Goal: Transaction & Acquisition: Purchase product/service

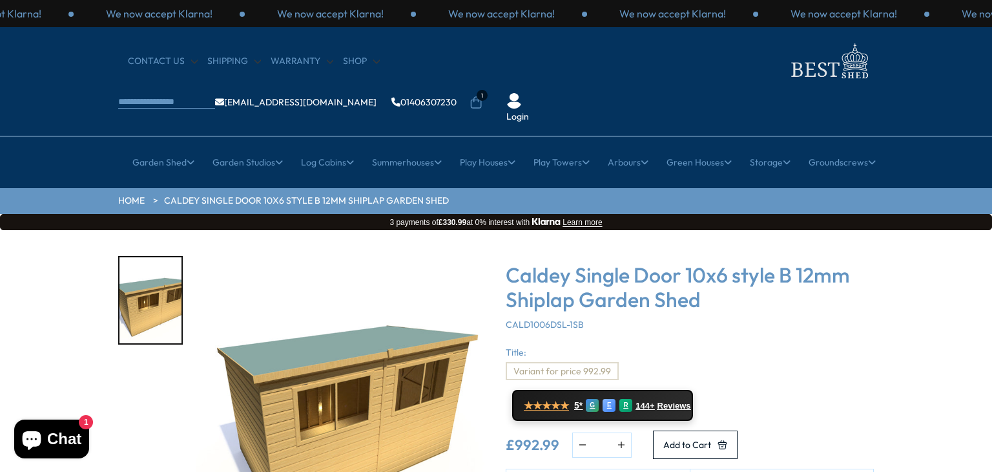
click at [726, 290] on div "Caldey Single Door 10x6 style B 12mm Shiplap Garden Shed CALD1006DSL-1SB" at bounding box center [690, 296] width 368 height 68
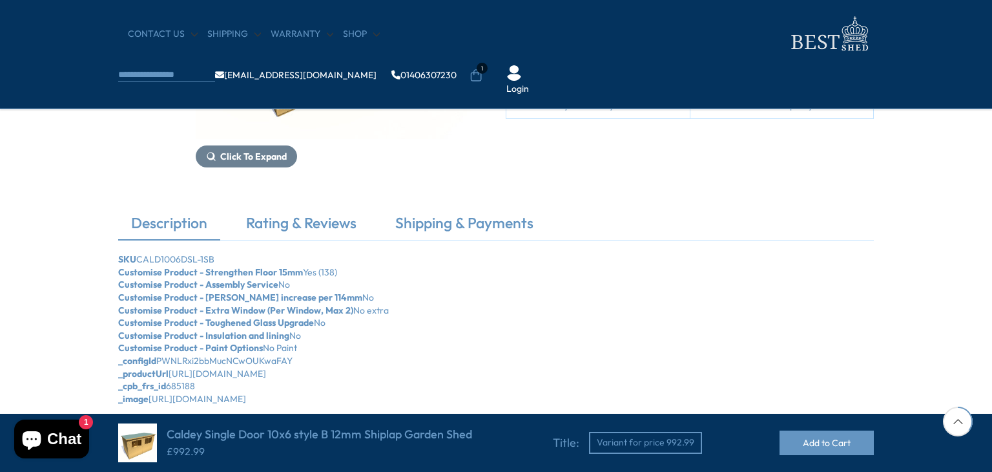
scroll to position [388, 0]
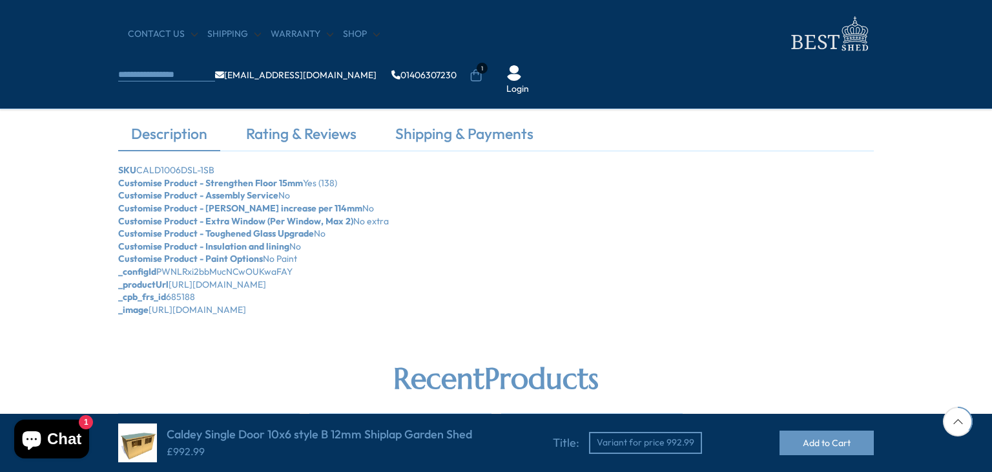
drag, startPoint x: 491, startPoint y: 337, endPoint x: 504, endPoint y: 281, distance: 57.0
click at [504, 281] on section "Click To Expand Caldey Single Door 10x6 style B 12mm Shiplap Garden Shed CALD10…" at bounding box center [496, 196] width 992 height 926
click at [70, 133] on div "Description Rating & Reviews Shipping & Payments SKU CALD1006DSL-1SB Customise …" at bounding box center [496, 219] width 992 height 193
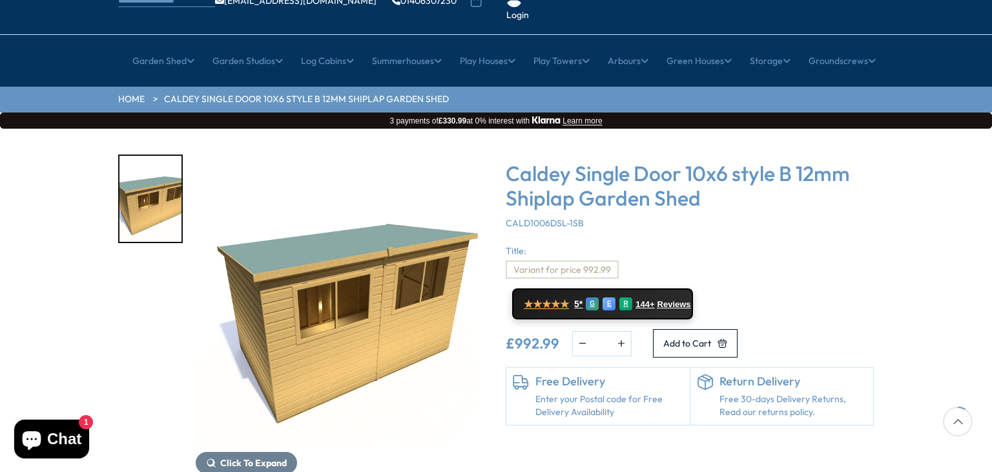
scroll to position [103, 0]
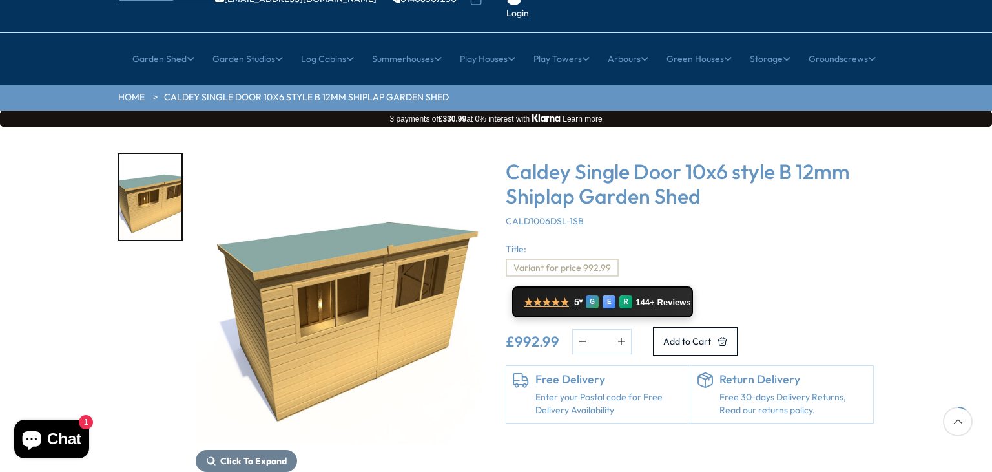
click at [638, 391] on link "Enter your Postal code for Free Delivery Availability" at bounding box center [610, 403] width 148 height 25
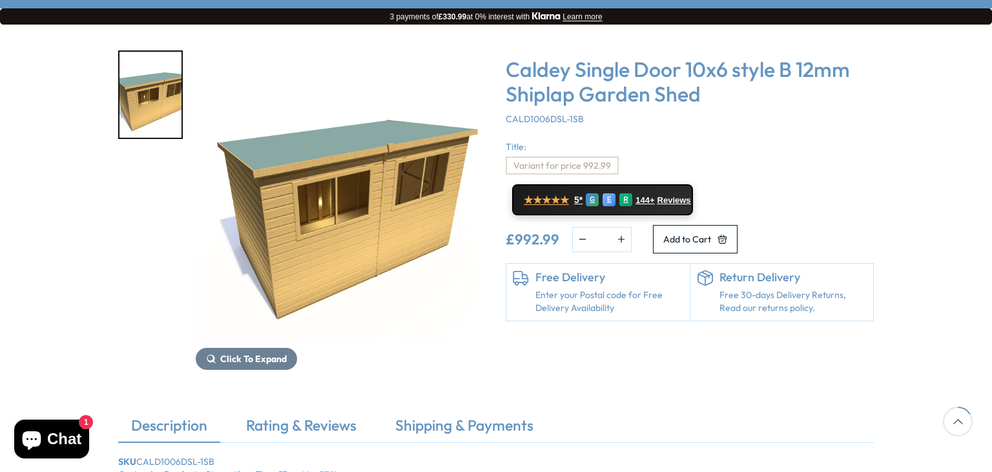
scroll to position [207, 0]
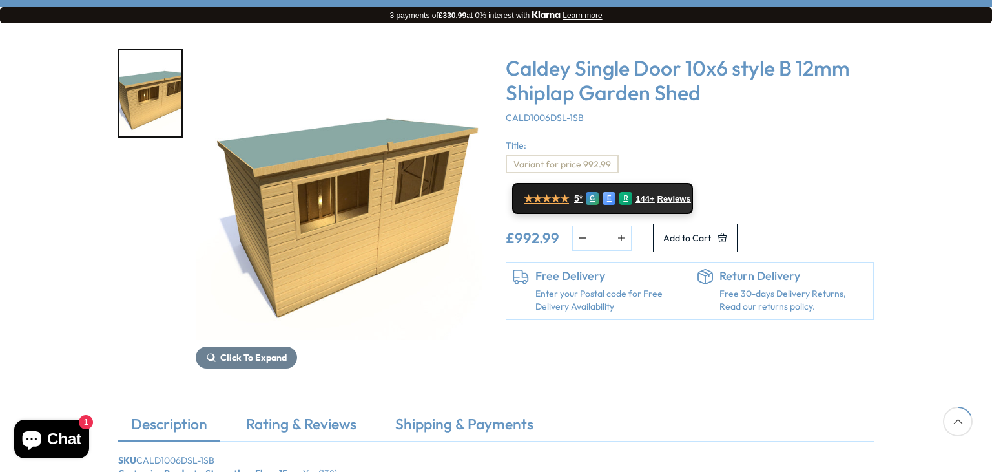
click at [566, 287] on link "Enter your Postal code for Free Delivery Availability" at bounding box center [610, 299] width 148 height 25
click at [233, 351] on span "Click To Expand" at bounding box center [253, 357] width 67 height 12
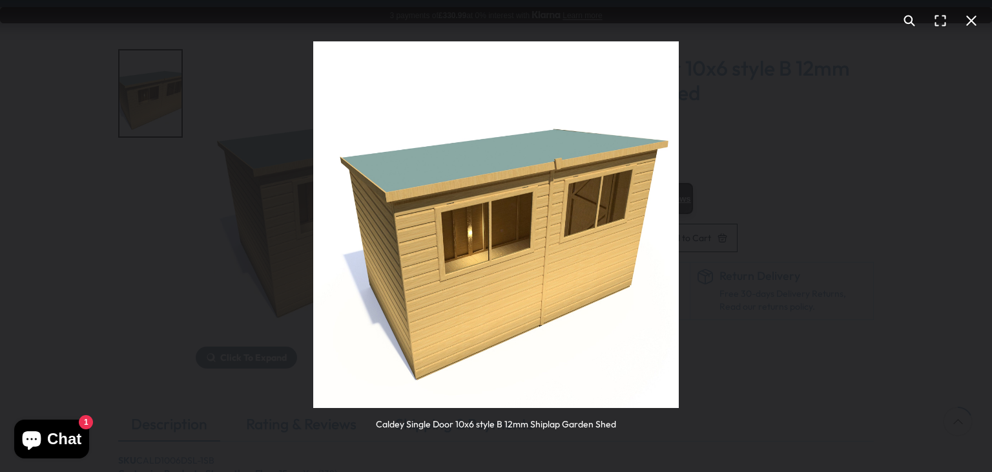
click at [695, 251] on div "Caldey Single Door 10x6 style B 12mm Shiplap Garden Shed" at bounding box center [496, 236] width 992 height 472
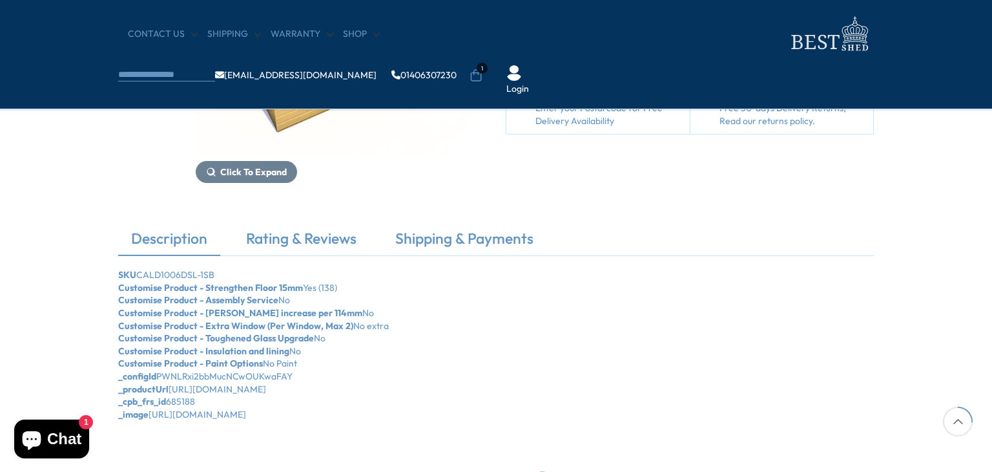
scroll to position [284, 0]
click at [413, 227] on link "Shipping & Payments" at bounding box center [464, 240] width 164 height 27
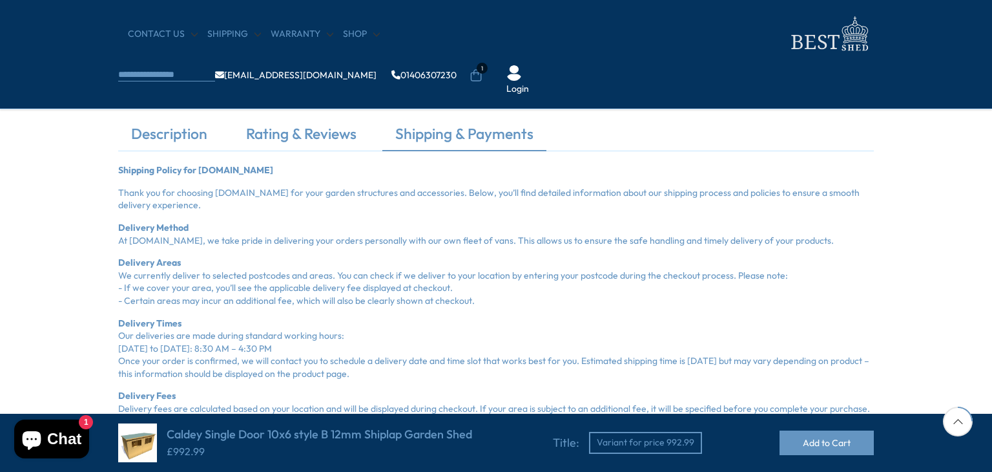
scroll to position [413, 0]
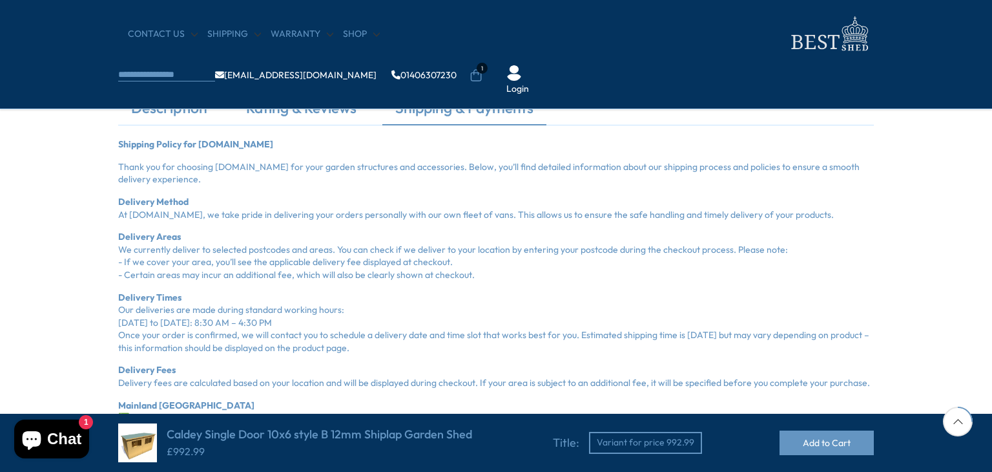
click at [178, 432] on h4 "Caldey Single Door 10x6 style B 12mm Shiplap Garden Shed" at bounding box center [320, 434] width 306 height 14
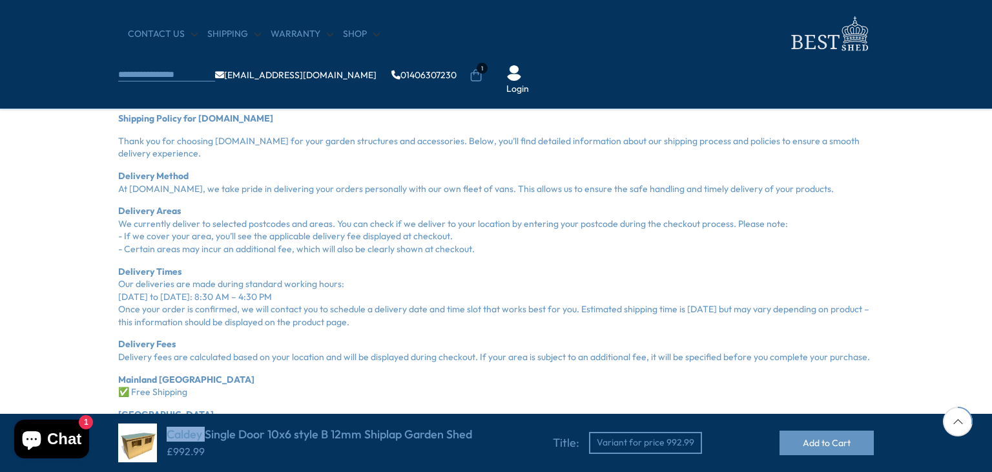
scroll to position [465, 0]
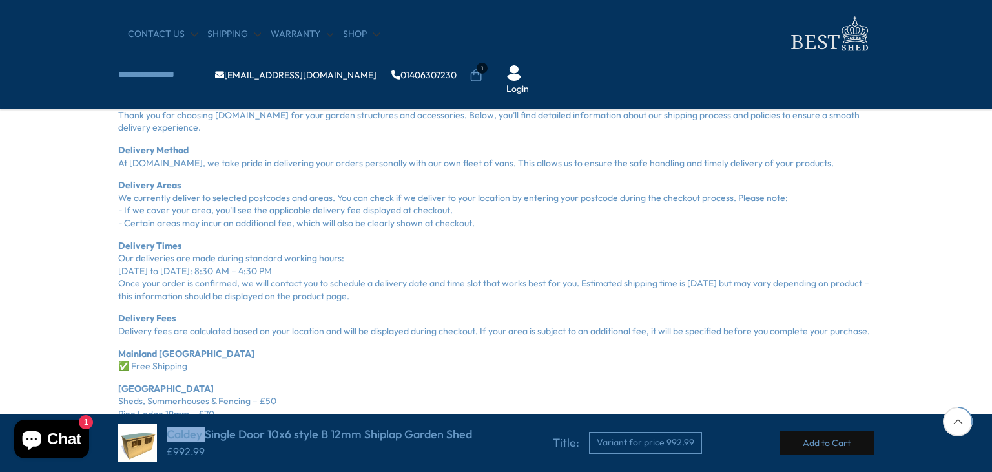
click at [820, 440] on button "Add to Cart" at bounding box center [827, 442] width 94 height 25
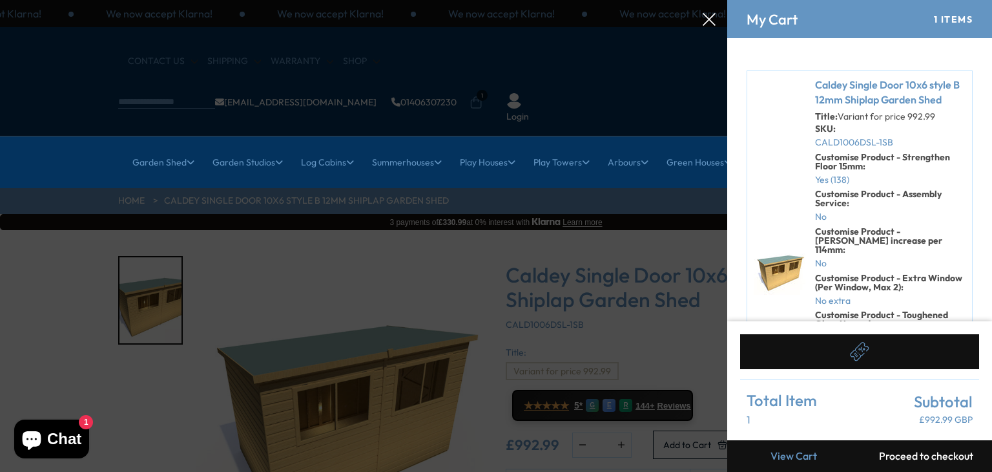
scroll to position [0, 0]
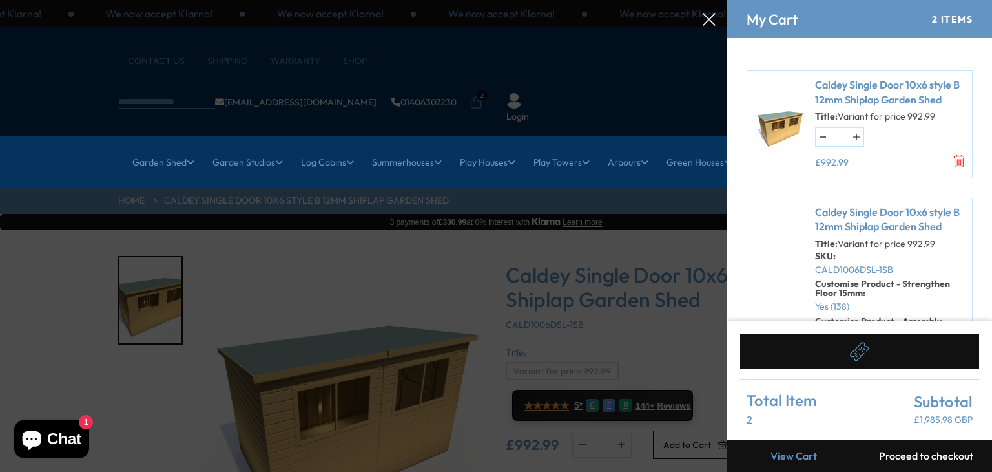
click at [941, 23] on div "2 Items" at bounding box center [952, 19] width 41 height 11
click at [850, 317] on strong "Customise Product - Assembly Service:" at bounding box center [878, 325] width 127 height 21
click at [850, 317] on div "Title: Variant for price 992.99 SKU: CALD1006DSL-1SB Customise Product - Streng…" at bounding box center [890, 388] width 151 height 298
click at [953, 158] on icon "Remove Caldey Single Door 10x6 style B 12mm Shiplap Garden Shed - Variant for p…" at bounding box center [959, 160] width 13 height 13
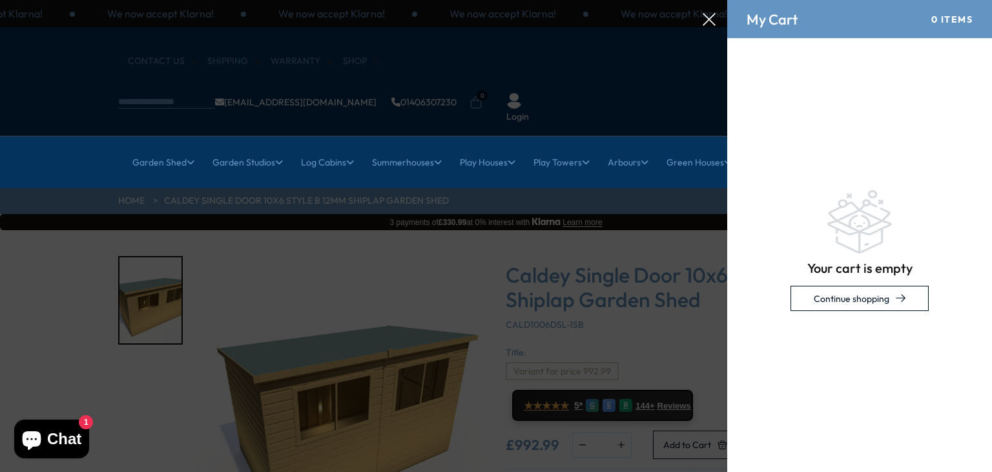
click at [945, 23] on div "0 Items" at bounding box center [952, 19] width 41 height 11
click at [801, 78] on div "Your cart is empty Continue shopping" at bounding box center [859, 250] width 265 height 424
click at [848, 295] on link "Continue shopping" at bounding box center [860, 298] width 138 height 25
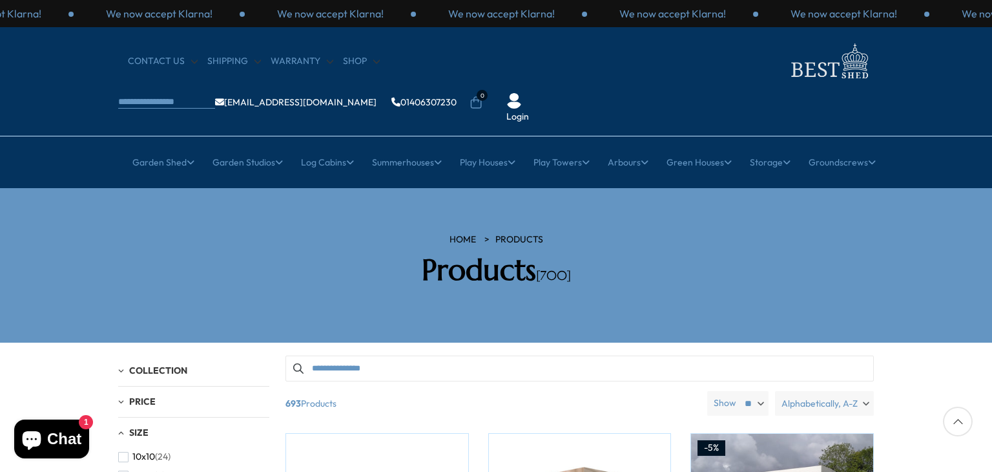
click at [488, 90] on span "0" at bounding box center [482, 95] width 11 height 11
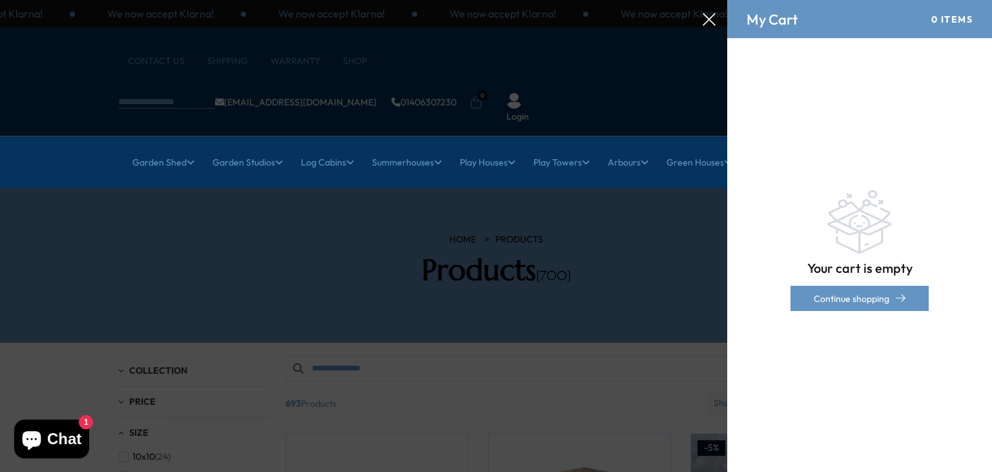
click at [819, 303] on link "Continue shopping" at bounding box center [860, 298] width 138 height 25
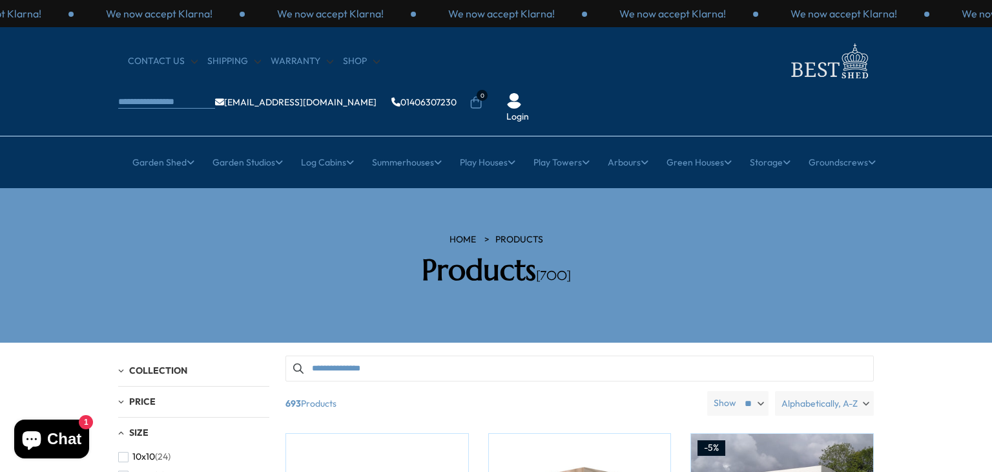
scroll to position [26, 0]
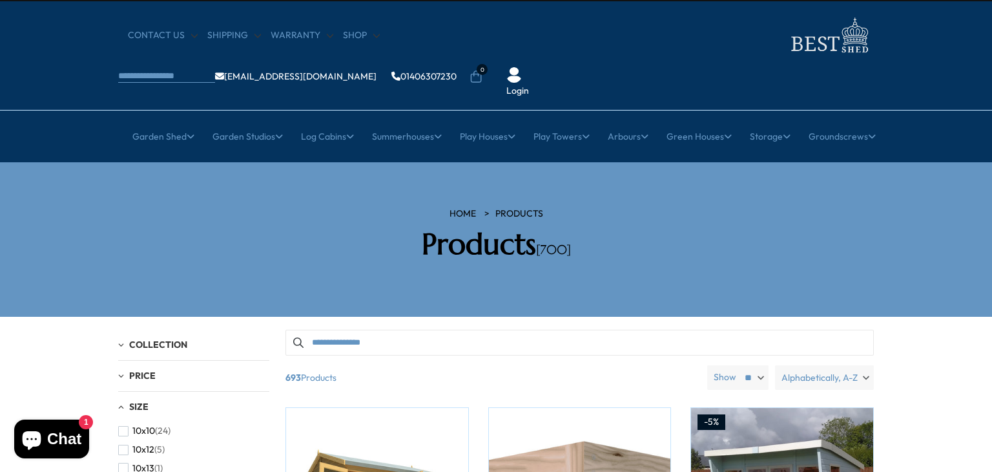
click at [819, 329] on input "Search products" at bounding box center [580, 342] width 589 height 26
click at [144, 207] on div "HOME Products Products [700]" at bounding box center [496, 239] width 775 height 64
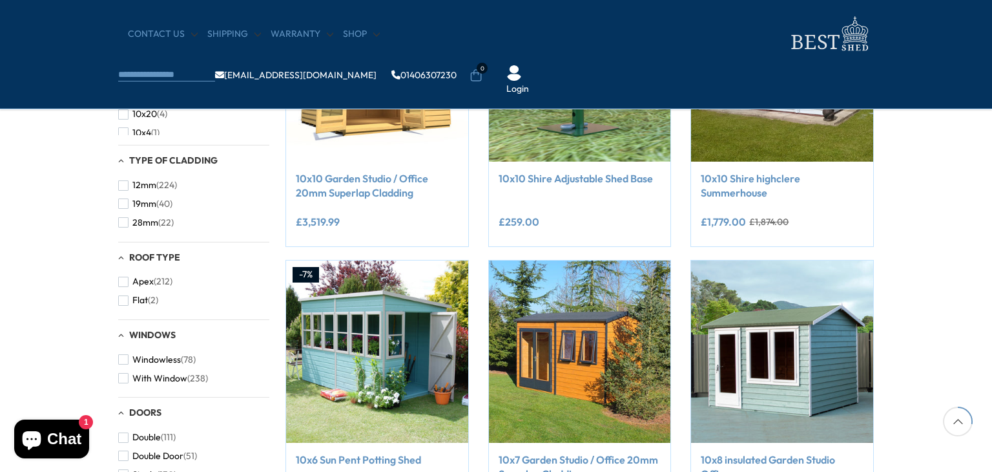
scroll to position [310, 0]
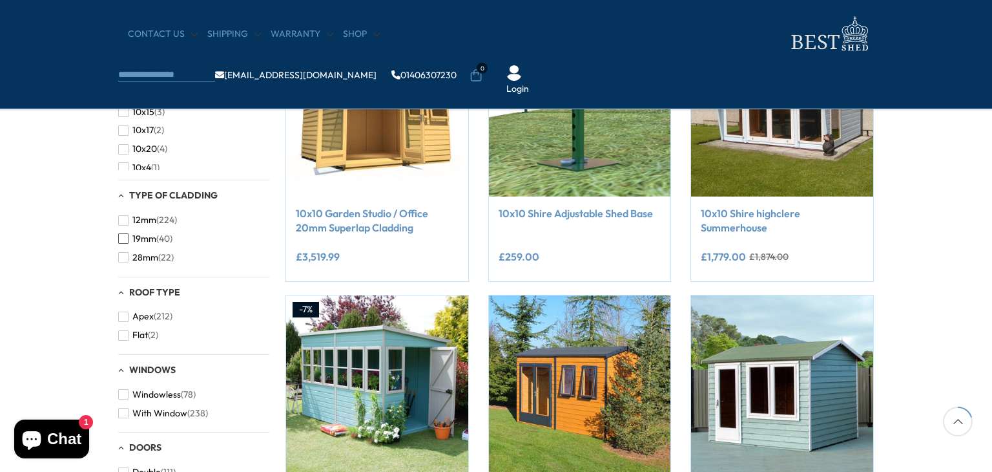
click at [127, 245] on button "19mm (40)" at bounding box center [145, 238] width 54 height 19
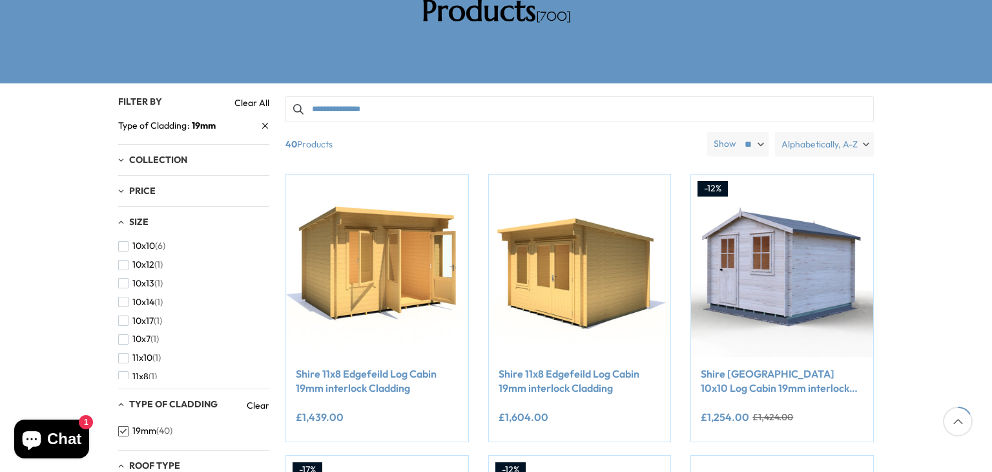
scroll to position [258, 0]
click at [122, 217] on div "Size" at bounding box center [193, 222] width 151 height 11
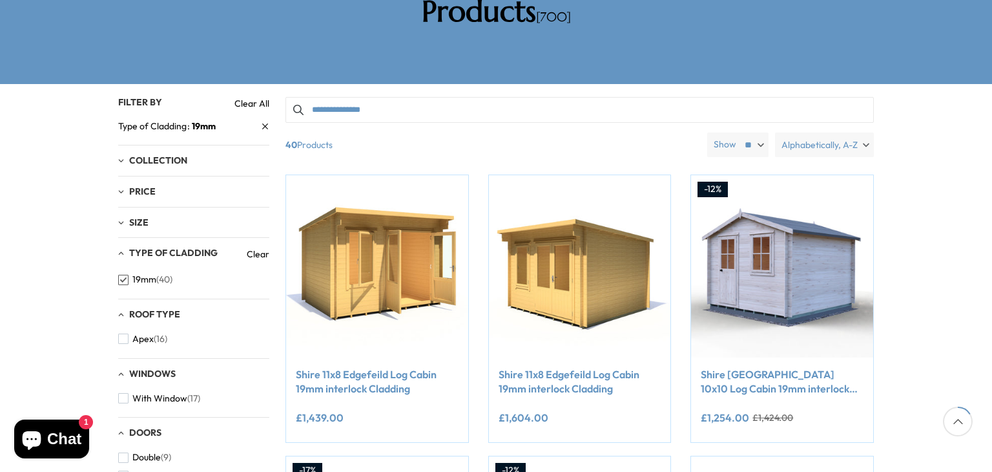
click at [122, 217] on div "Size" at bounding box center [193, 222] width 151 height 11
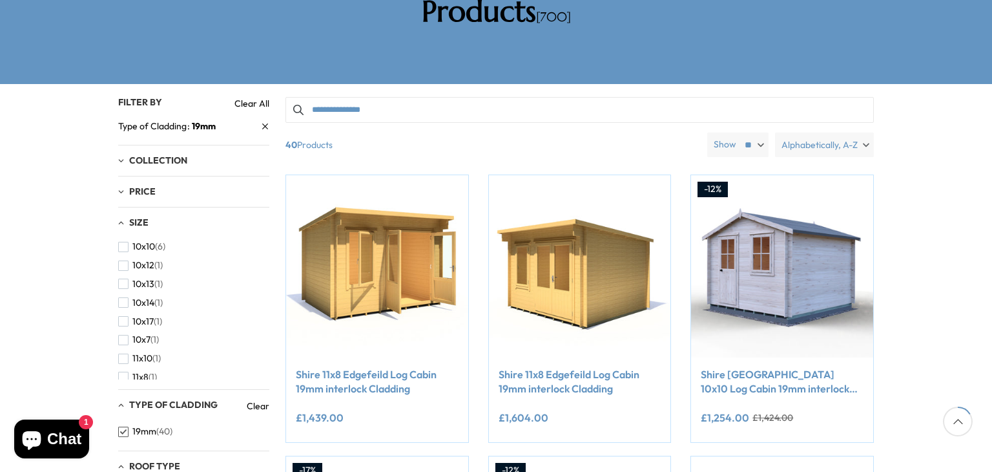
click at [268, 267] on div "10x10 (6) 10x12 (1) 10x13 (1) 10x14 (1) 10x17 (1) 10x7 (1) 11x10 (1) 11x8 (1) 7…" at bounding box center [193, 308] width 151 height 142
click at [129, 422] on button "19mm (40)" at bounding box center [145, 431] width 54 height 19
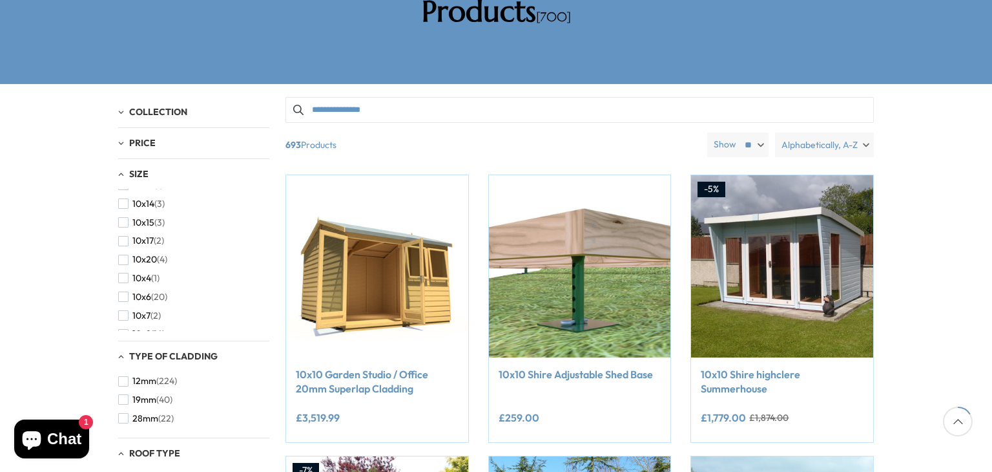
scroll to position [54, 0]
click at [134, 287] on span "10x6" at bounding box center [141, 292] width 19 height 11
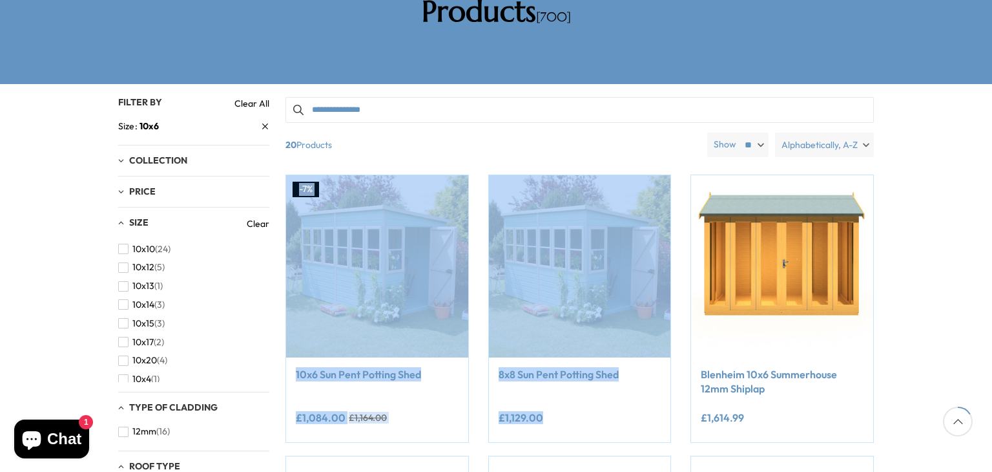
drag, startPoint x: 982, startPoint y: 112, endPoint x: 969, endPoint y: 169, distance: 58.9
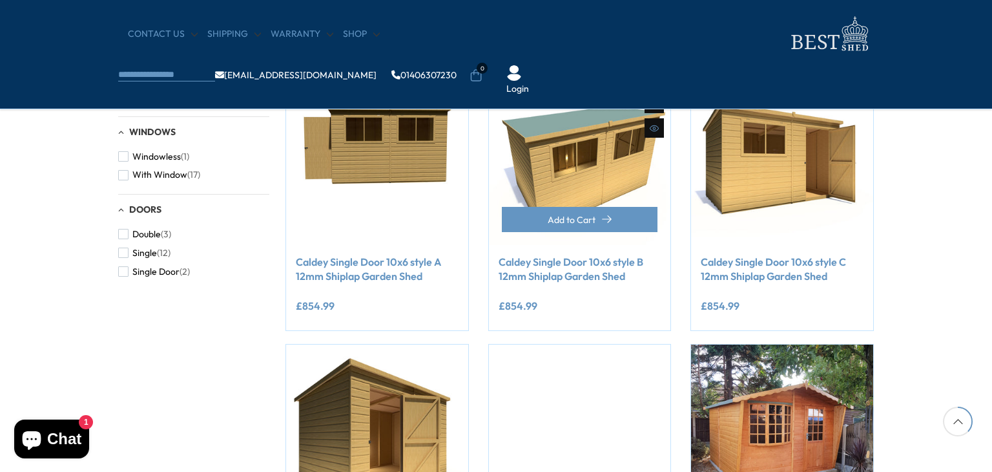
scroll to position [543, 0]
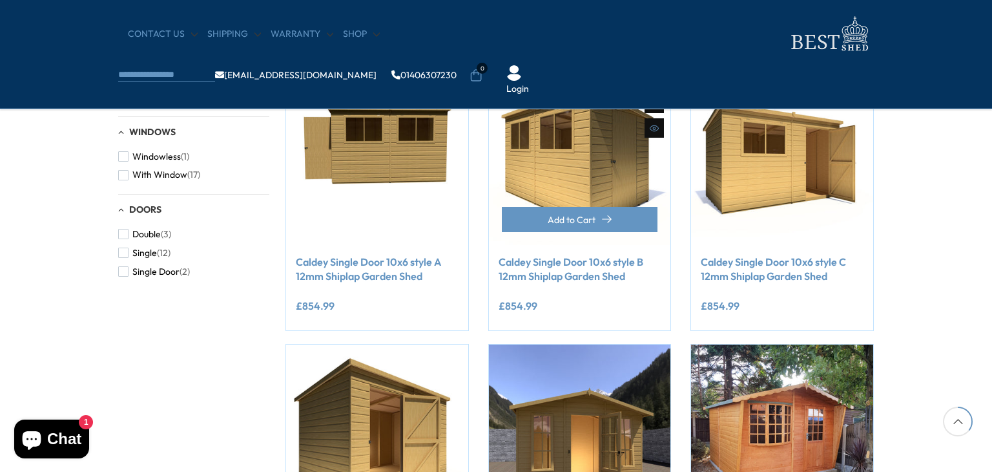
click at [616, 197] on img at bounding box center [580, 154] width 182 height 182
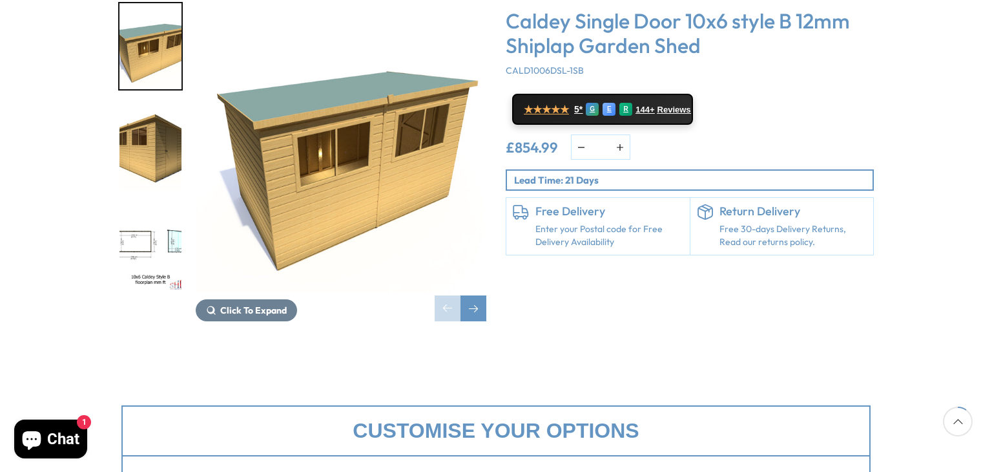
scroll to position [255, 0]
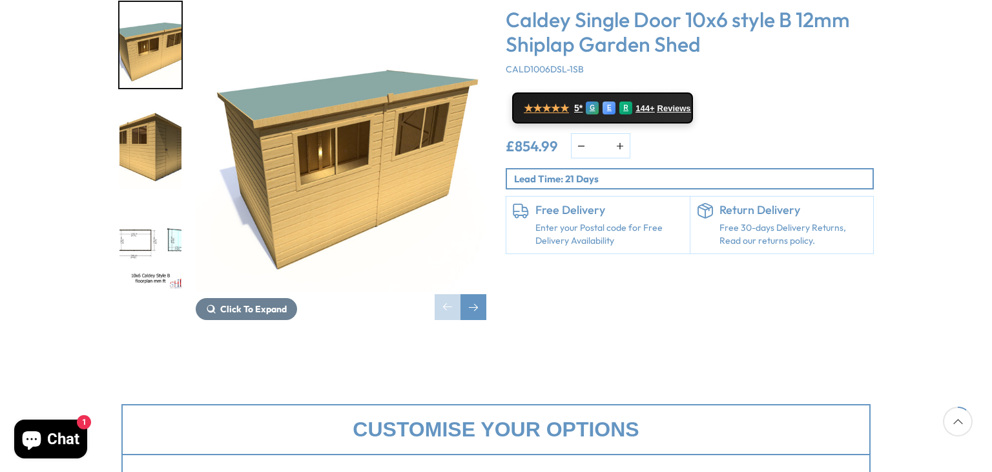
click at [133, 216] on img "3 / 11" at bounding box center [151, 247] width 62 height 86
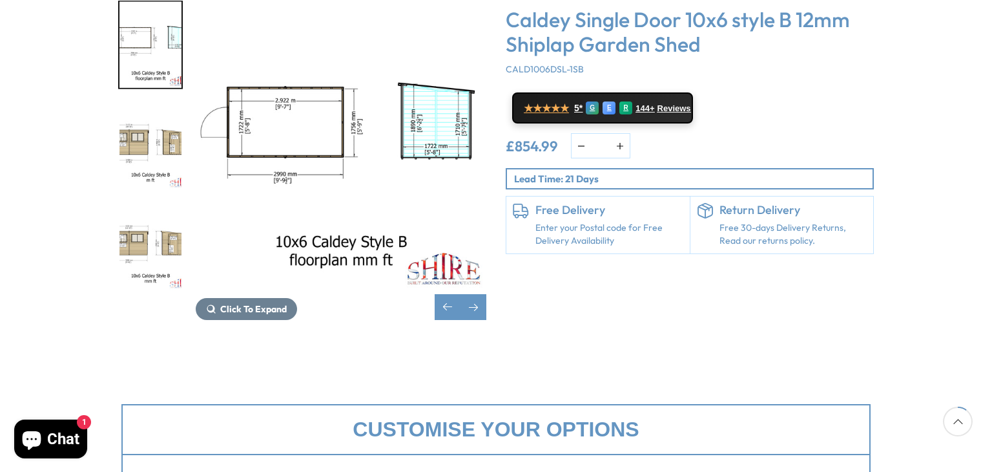
click at [132, 135] on img "4 / 11" at bounding box center [151, 146] width 62 height 86
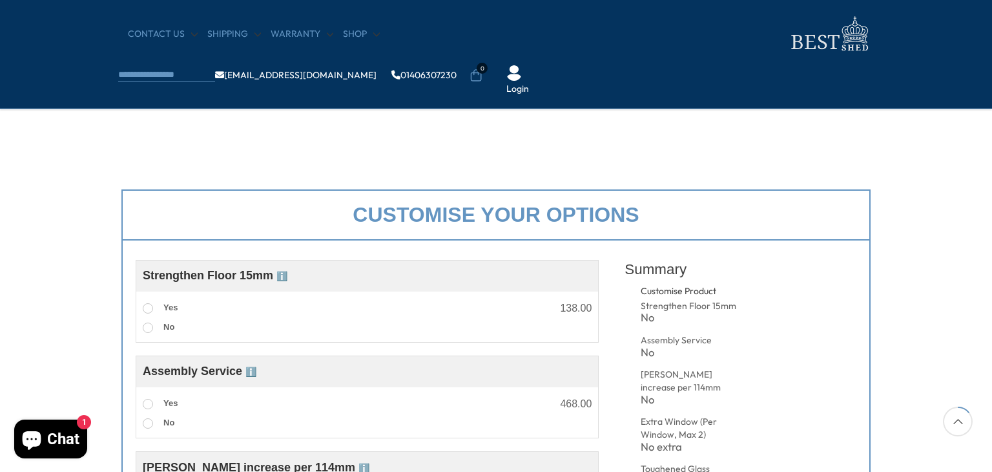
scroll to position [384, 0]
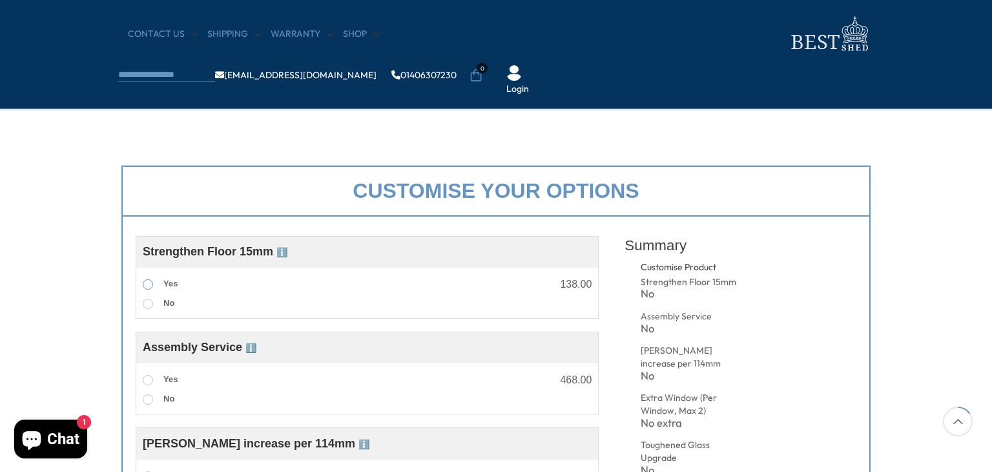
click at [147, 284] on span at bounding box center [148, 284] width 10 height 10
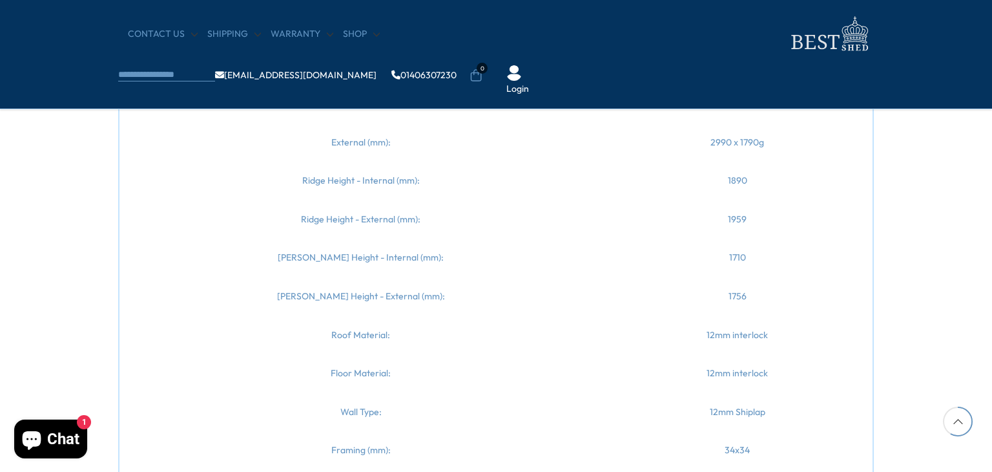
scroll to position [1470, 0]
click at [73, 262] on div "Description Rating & Reviews Shipping & Payments Introducing the Caldey style B…" at bounding box center [496, 260] width 992 height 750
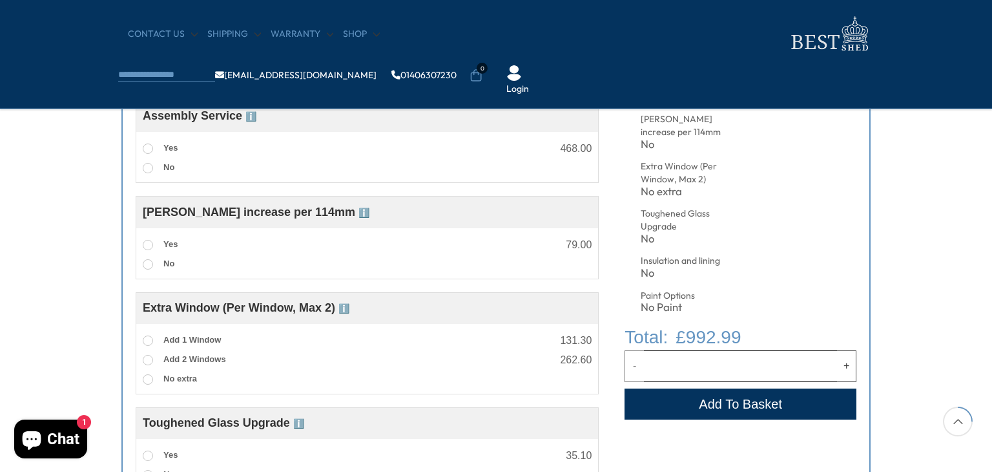
scroll to position [617, 0]
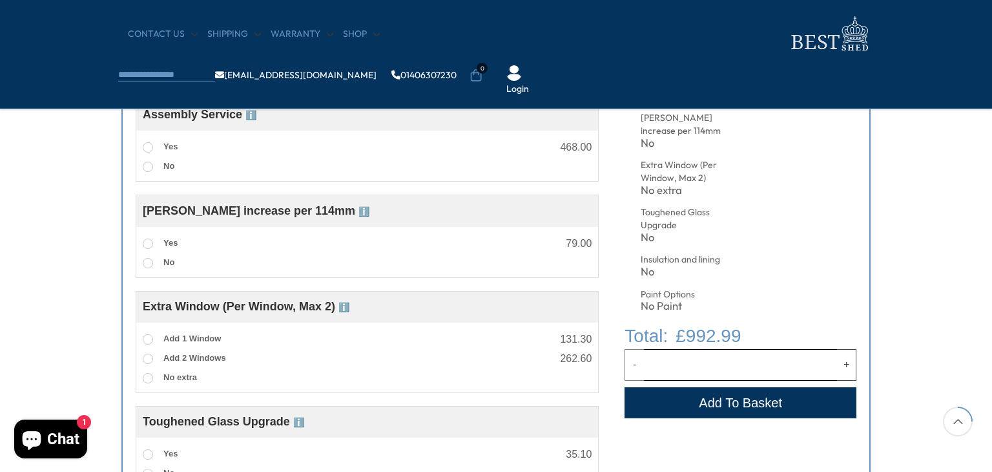
click at [736, 404] on button "Add to Cart" at bounding box center [741, 402] width 232 height 31
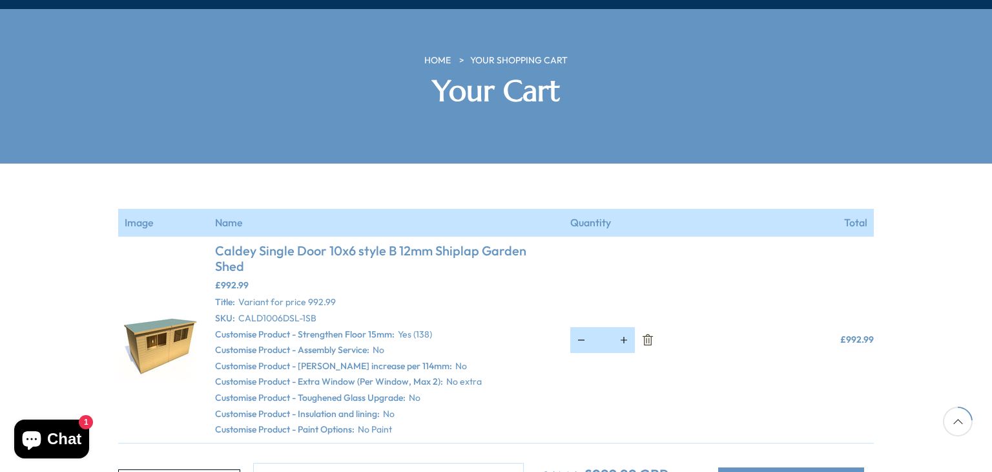
scroll to position [181, 0]
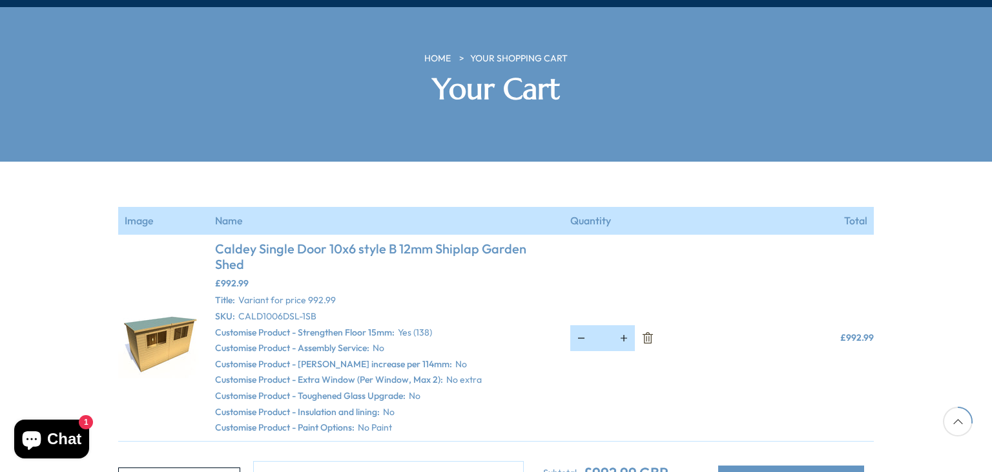
click at [243, 241] on link "Caldey Single Door 10x6 style B 12mm Shiplap Garden Shed" at bounding box center [386, 256] width 342 height 31
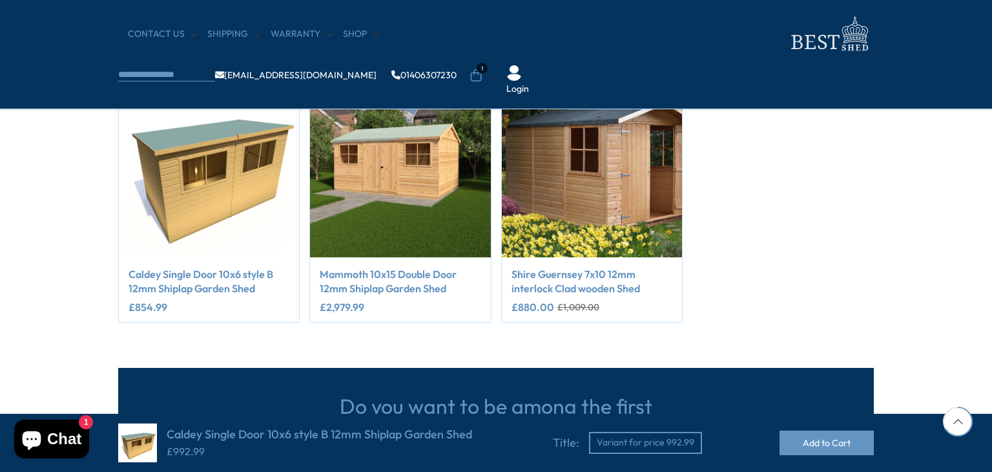
scroll to position [724, 0]
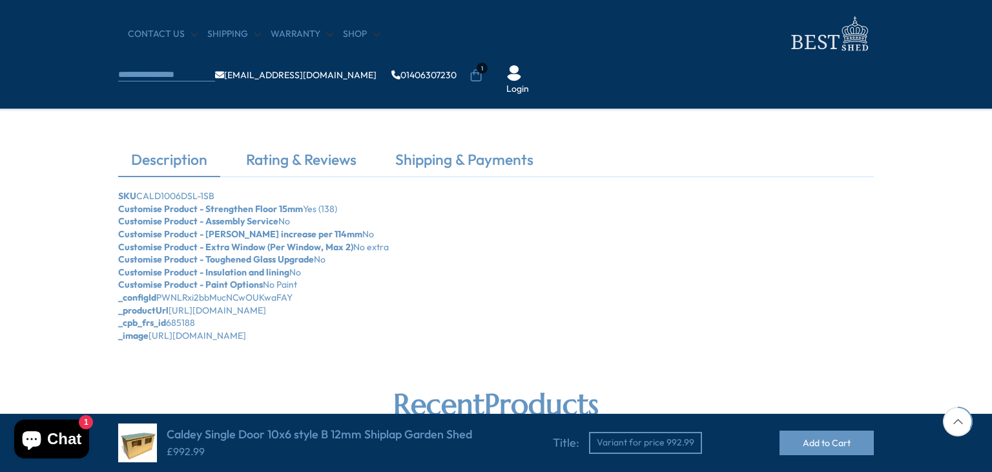
click at [109, 208] on div "Description Rating & Reviews Shipping & Payments SKU CALD1006DSL-1SB Customise …" at bounding box center [496, 245] width 775 height 193
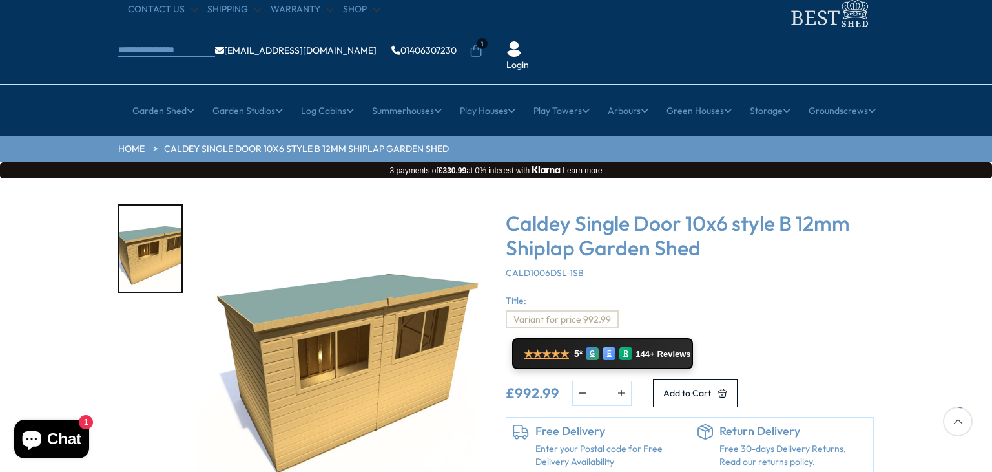
scroll to position [26, 0]
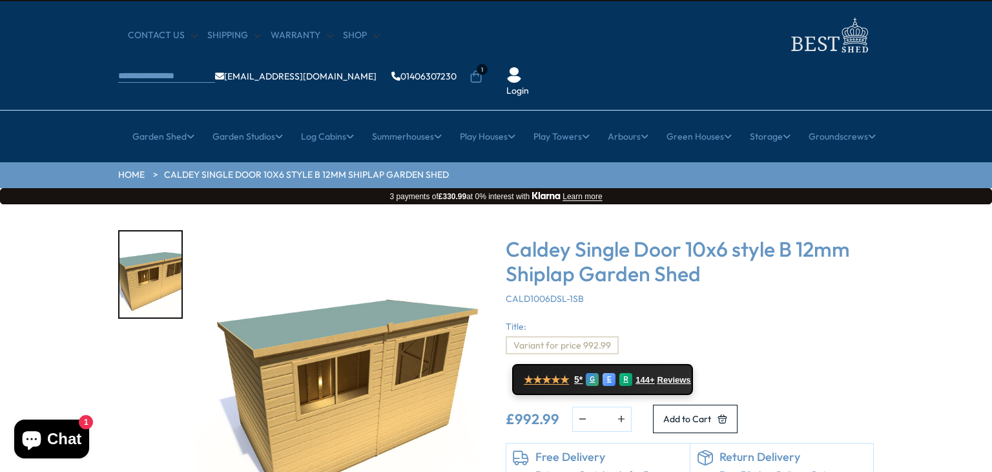
click at [109, 230] on div "Click To Expand" at bounding box center [303, 389] width 388 height 319
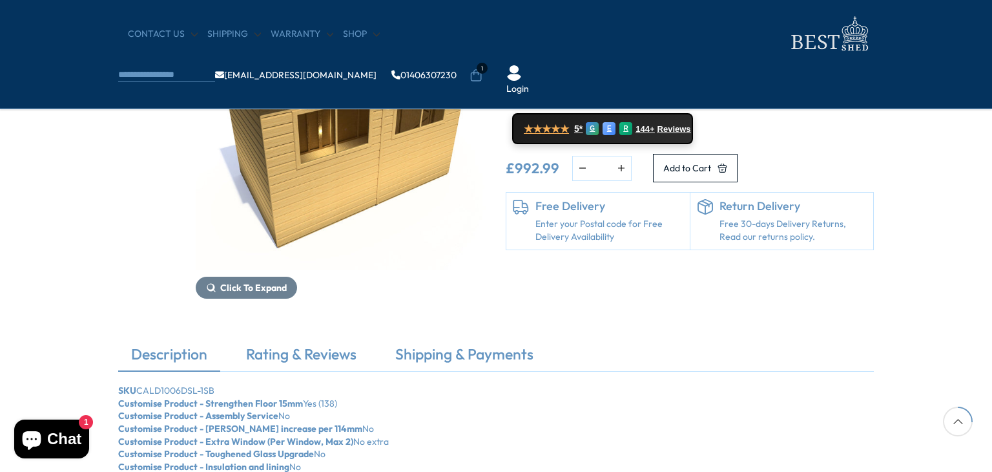
scroll to position [336, 0]
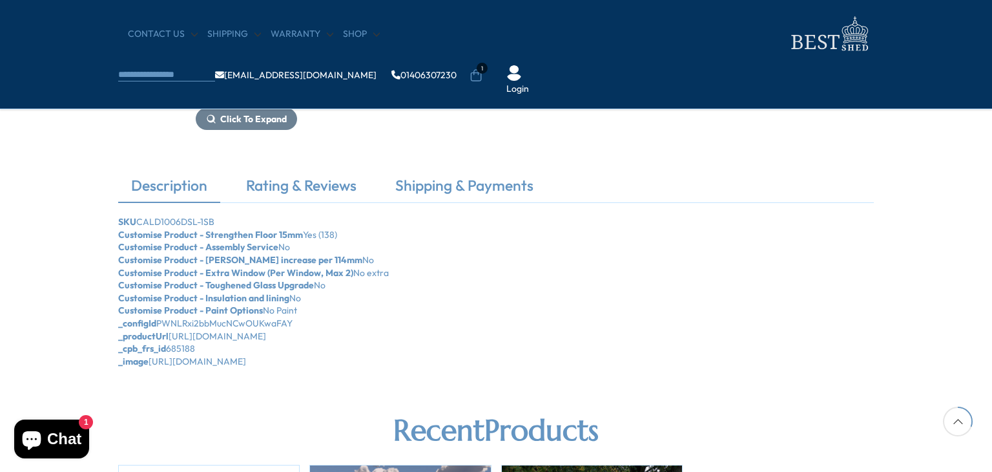
click at [150, 184] on link "Description" at bounding box center [169, 188] width 102 height 27
click at [174, 184] on link "Description" at bounding box center [169, 188] width 102 height 27
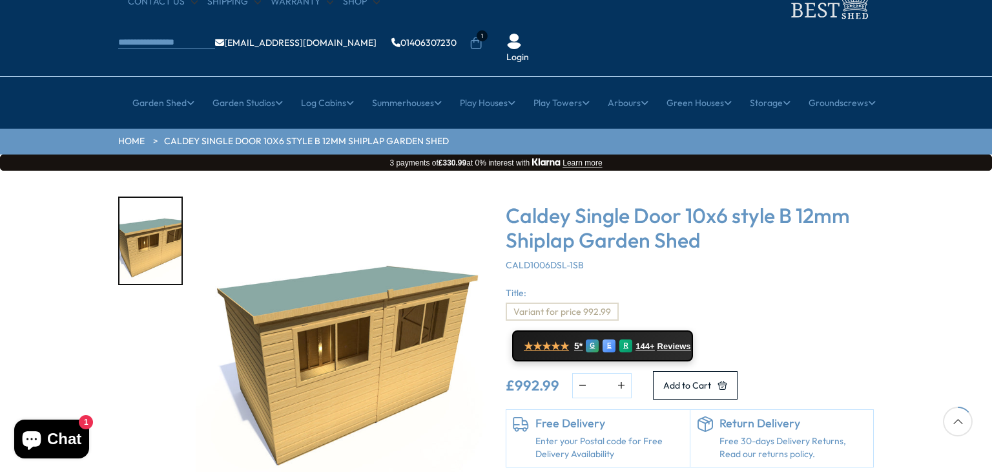
scroll to position [0, 0]
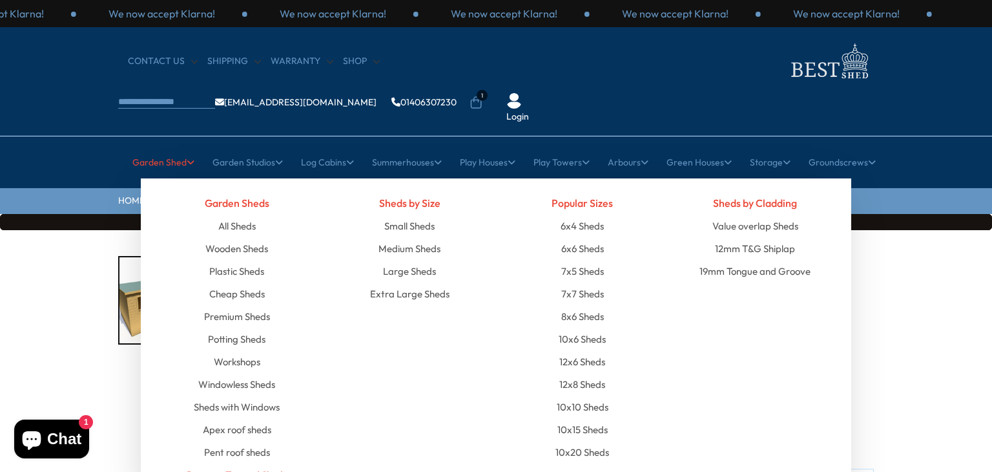
click at [207, 463] on link "Pressure Treated Sheds" at bounding box center [237, 474] width 100 height 23
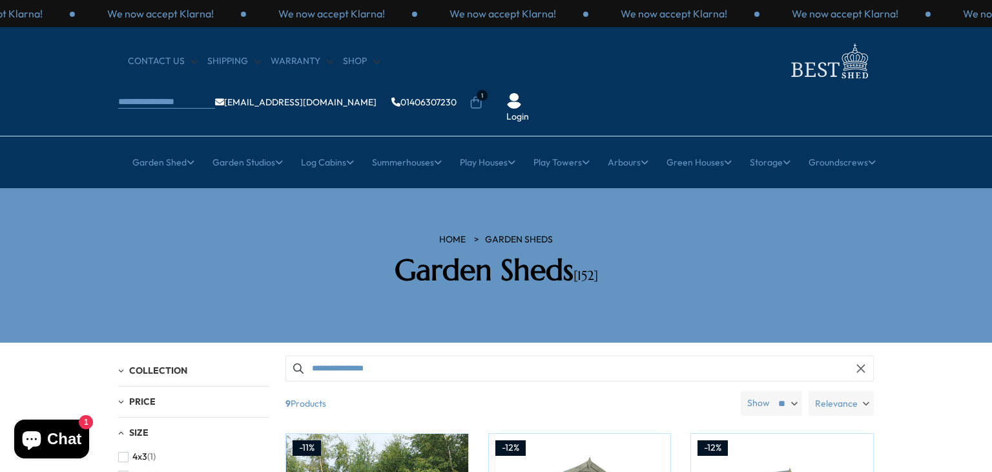
click at [863, 355] on button "button" at bounding box center [861, 368] width 26 height 26
